Goal: Task Accomplishment & Management: Manage account settings

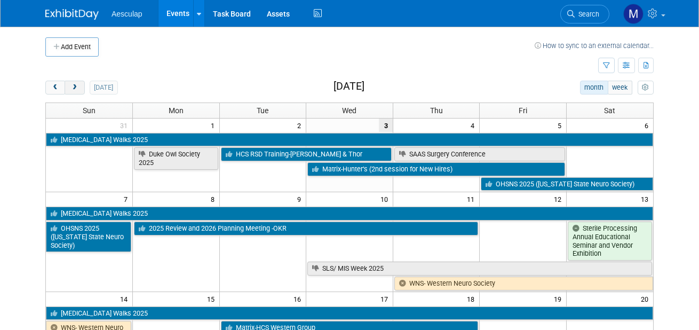
click at [73, 90] on span "next" at bounding box center [74, 87] width 8 height 7
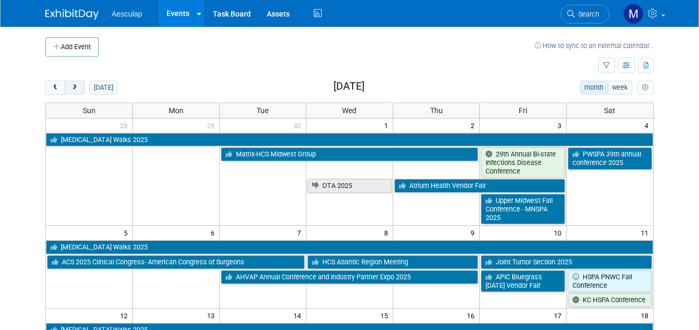
click at [73, 90] on span "next" at bounding box center [74, 87] width 8 height 7
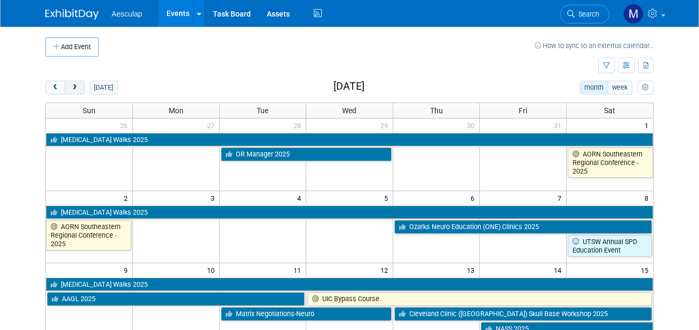
click at [73, 90] on span "next" at bounding box center [74, 87] width 8 height 7
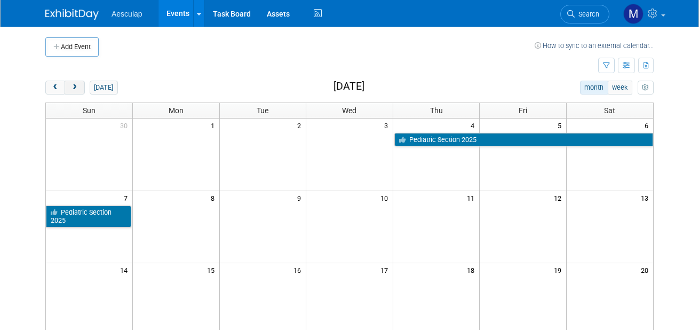
click at [73, 90] on span "next" at bounding box center [74, 87] width 8 height 7
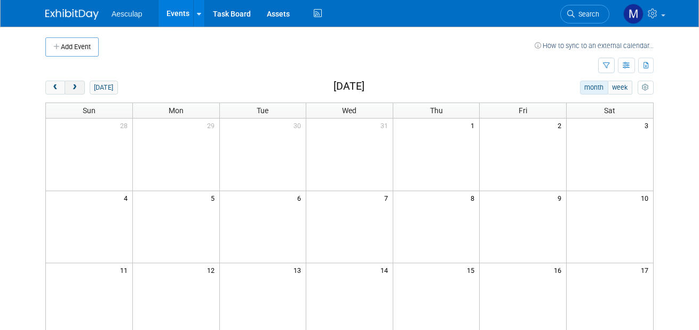
click at [73, 90] on span "next" at bounding box center [74, 87] width 8 height 7
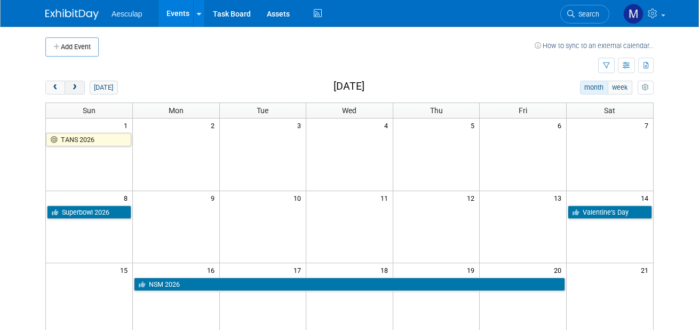
click at [73, 90] on span "next" at bounding box center [74, 87] width 8 height 7
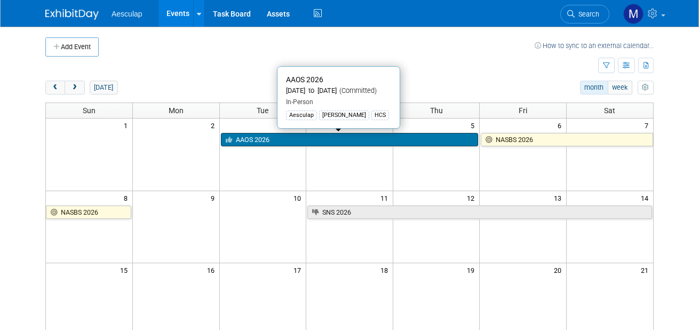
click at [333, 137] on link "AAOS 2026" at bounding box center [350, 140] width 258 height 14
click at [0, 0] on div at bounding box center [0, 0] width 0 height 0
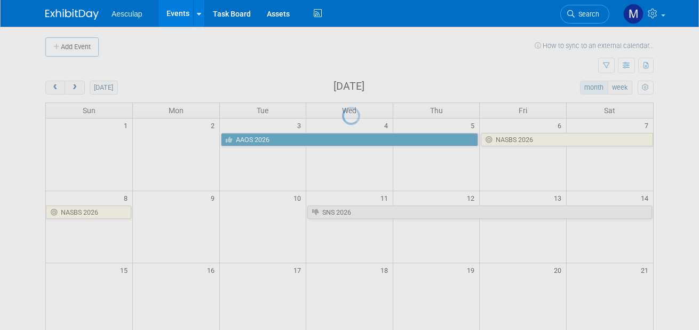
click at [342, 136] on div at bounding box center [349, 165] width 15 height 330
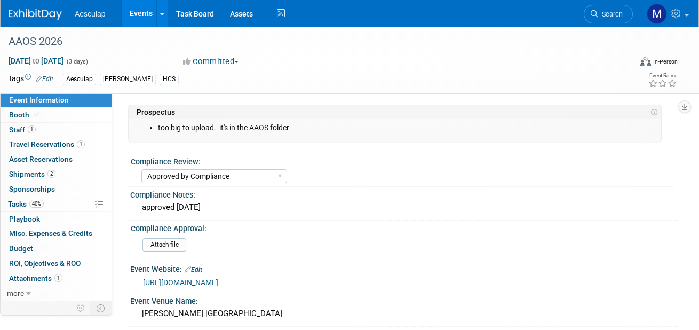
select select "Approved by Compliance"
select select "HCS"
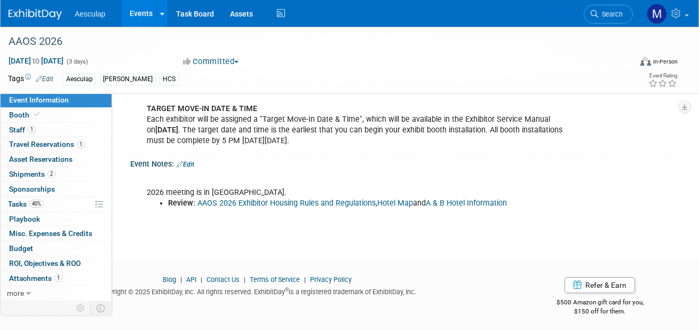
scroll to position [788, 0]
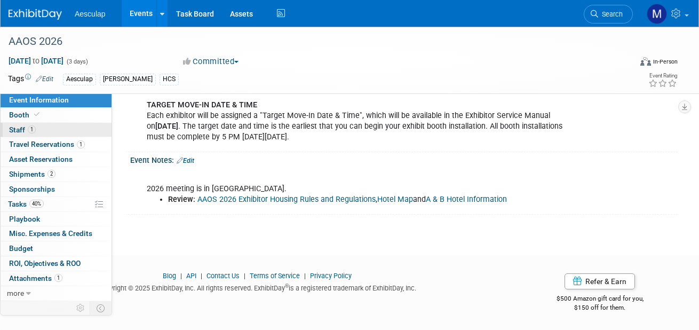
click at [43, 129] on link "1 Staff 1" at bounding box center [56, 130] width 111 height 14
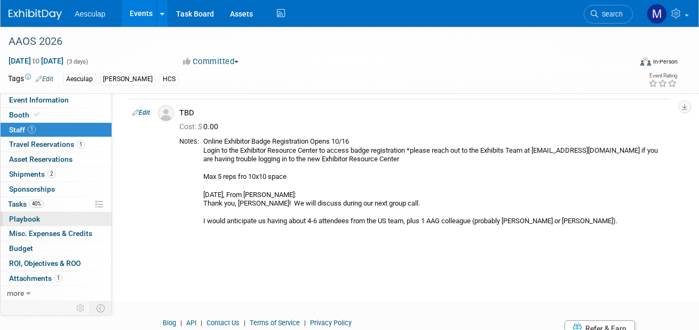
scroll to position [0, 0]
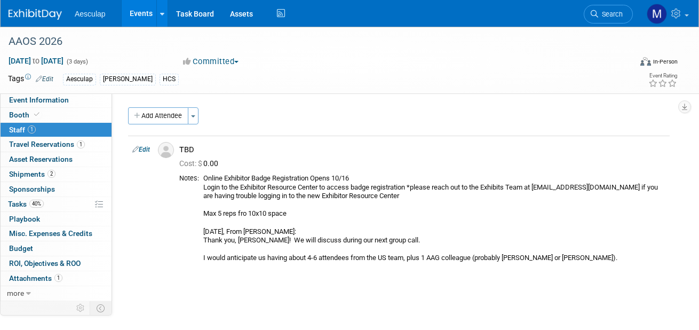
click at [13, 6] on link at bounding box center [42, 9] width 66 height 9
